Goal: Task Accomplishment & Management: Complete application form

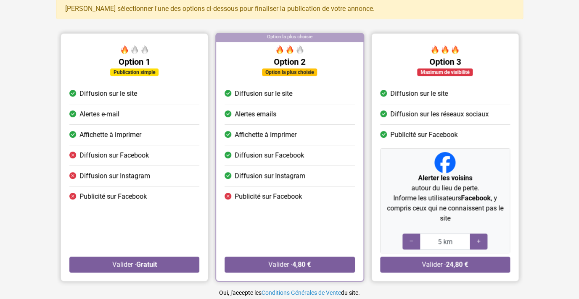
scroll to position [62, 0]
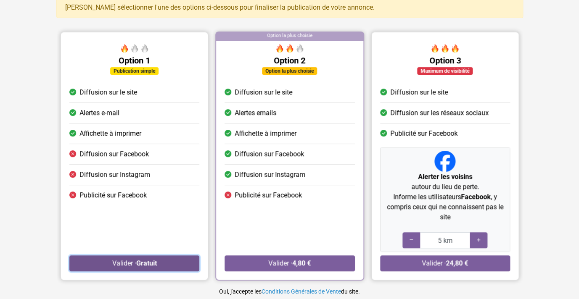
click at [137, 260] on strong "Gratuit" at bounding box center [146, 263] width 21 height 8
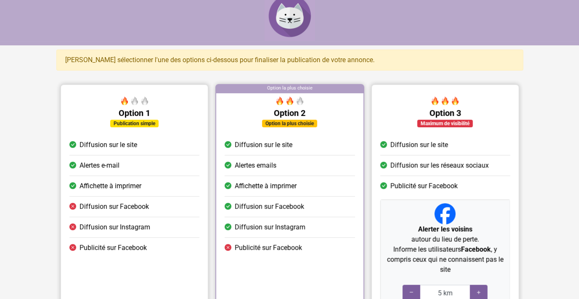
scroll to position [16, 0]
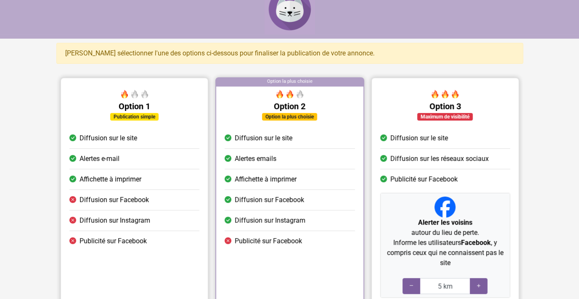
click at [134, 112] on div "Publication simple" at bounding box center [134, 116] width 130 height 10
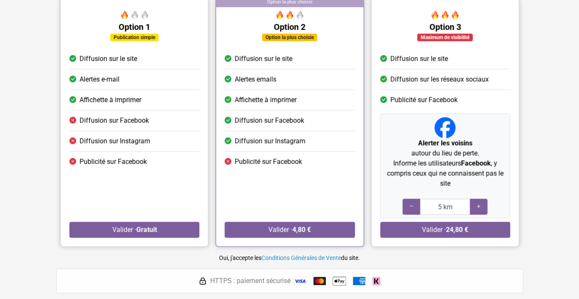
scroll to position [98, 0]
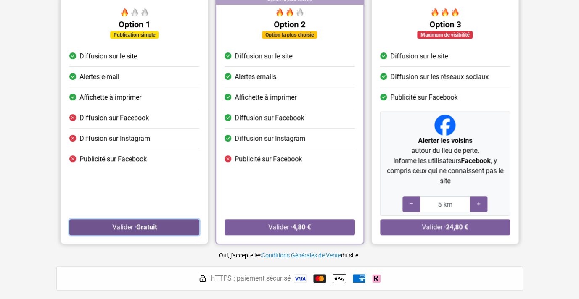
click at [134, 226] on button "Valider · Gratuit" at bounding box center [134, 227] width 130 height 16
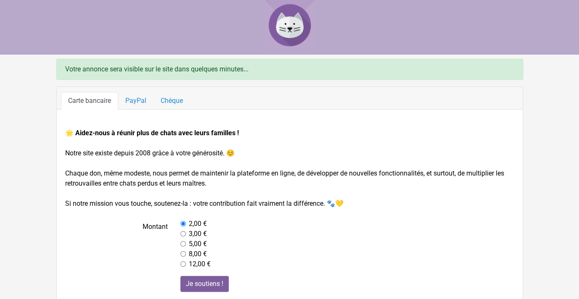
scroll to position [62, 0]
